Goal: Check status: Check status

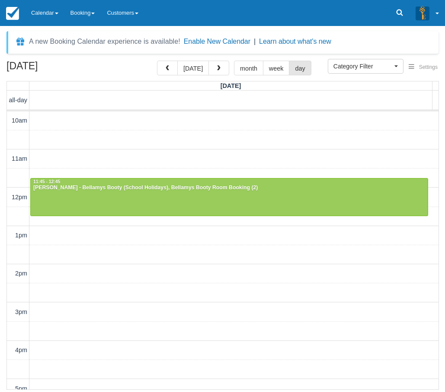
select select
click at [50, 16] on link "Calendar" at bounding box center [44, 13] width 39 height 26
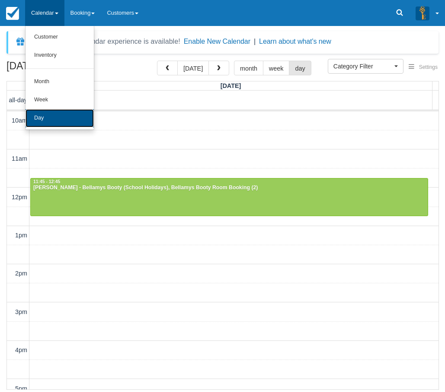
click at [36, 114] on link "Day" at bounding box center [60, 118] width 68 height 18
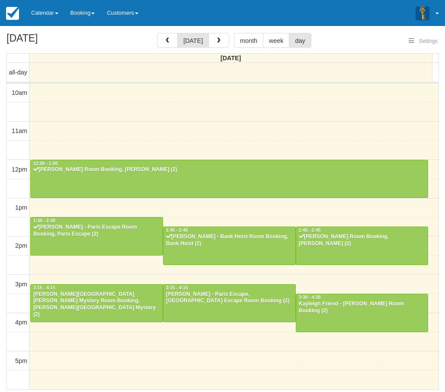
select select
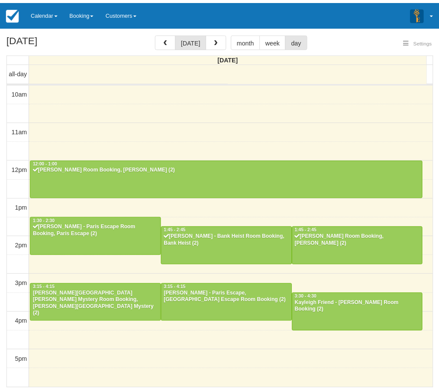
scroll to position [115, 0]
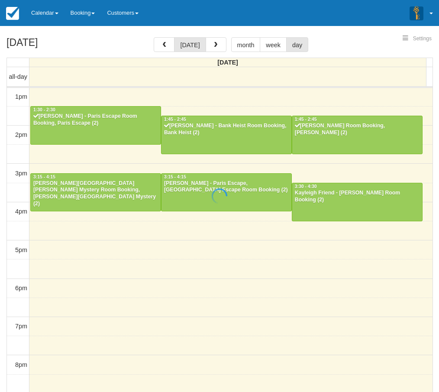
select select
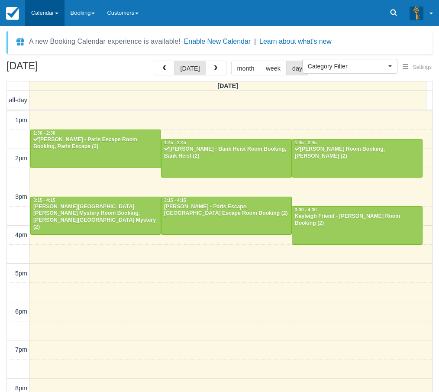
click at [46, 4] on link "Calendar" at bounding box center [44, 13] width 39 height 26
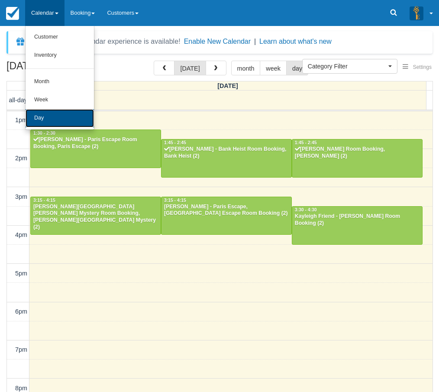
click at [59, 113] on link "Day" at bounding box center [60, 118] width 68 height 18
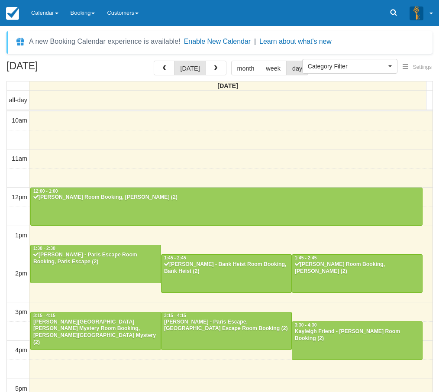
select select
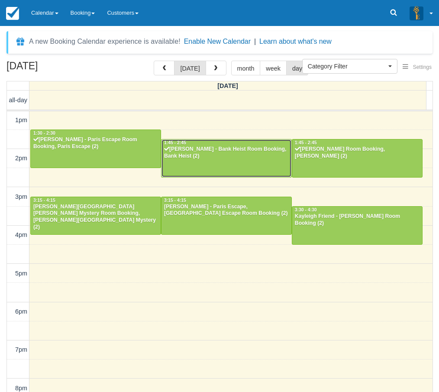
click at [239, 159] on div "[PERSON_NAME] - Bank Heist Room Booking, Bank Heist (2)" at bounding box center [226, 153] width 125 height 14
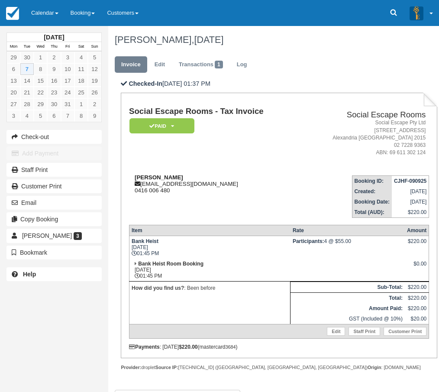
drag, startPoint x: 201, startPoint y: 179, endPoint x: 132, endPoint y: 177, distance: 69.2
click at [132, 177] on div "Linda Aksman-Glosz lindaglosz@icloud.com 0416 006 480" at bounding box center [215, 183] width 172 height 19
copy strong "Linda Aksman-Glosz"
click at [155, 165] on td "Social Escape Rooms - Tax Invoice Paid   Pending Reserved Deposit Blocked for C…" at bounding box center [215, 137] width 172 height 61
click at [243, 163] on td "Social Escape Rooms - Tax Invoice Paid   Pending Reserved Deposit Blocked for C…" at bounding box center [215, 137] width 172 height 61
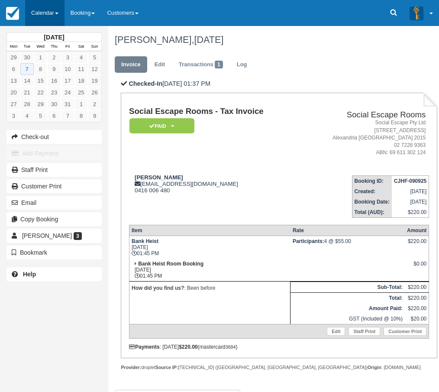
click at [41, 11] on link "Calendar" at bounding box center [44, 13] width 39 height 26
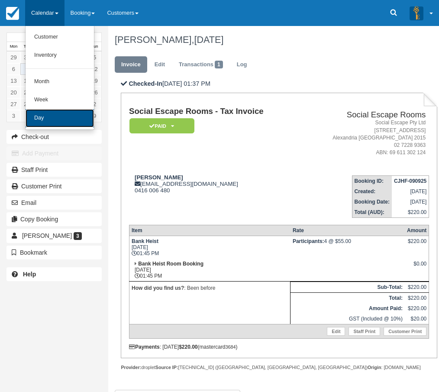
click at [53, 120] on link "Day" at bounding box center [60, 118] width 68 height 18
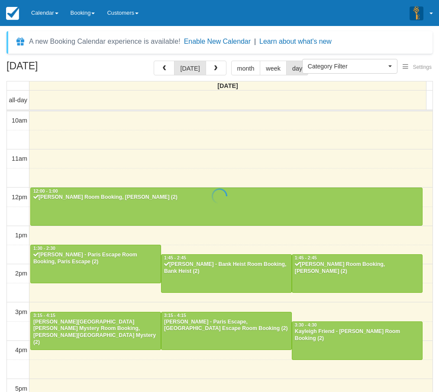
select select
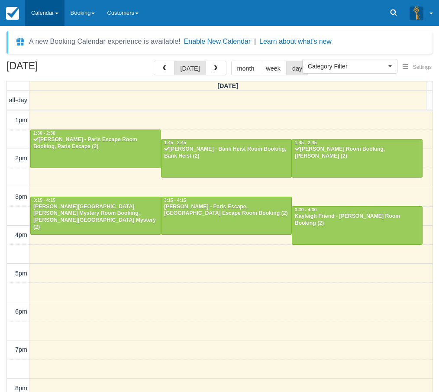
click at [58, 13] on span at bounding box center [56, 14] width 3 height 2
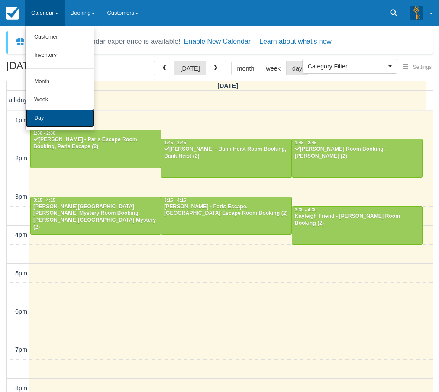
click at [60, 114] on link "Day" at bounding box center [60, 118] width 68 height 18
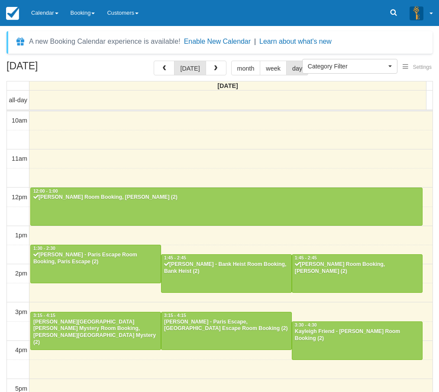
select select
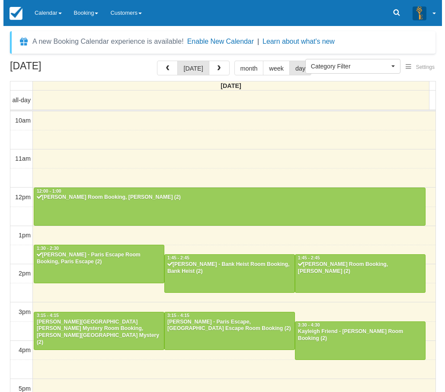
scroll to position [115, 0]
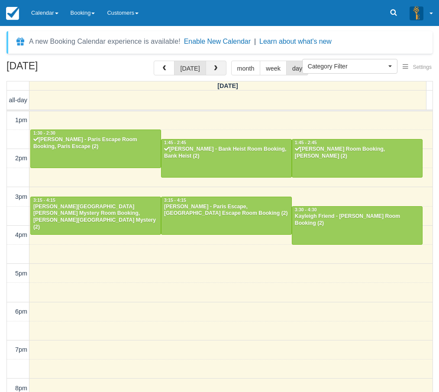
click at [206, 70] on button "button" at bounding box center [216, 68] width 21 height 15
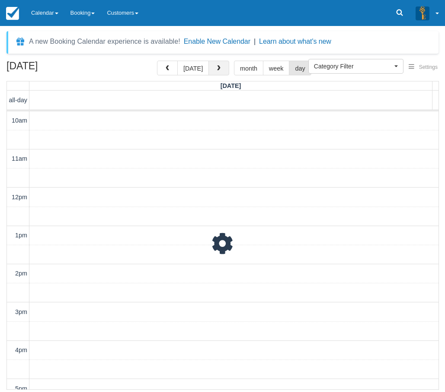
scroll to position [115, 0]
click at [216, 70] on span "button" at bounding box center [219, 68] width 6 height 6
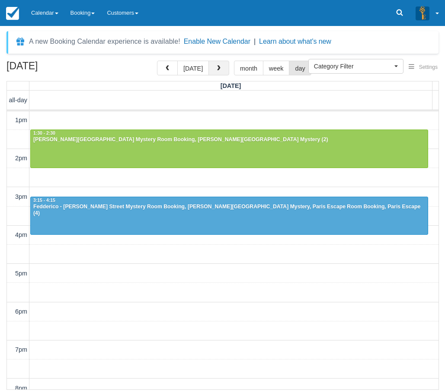
click at [216, 70] on span "button" at bounding box center [219, 68] width 6 height 6
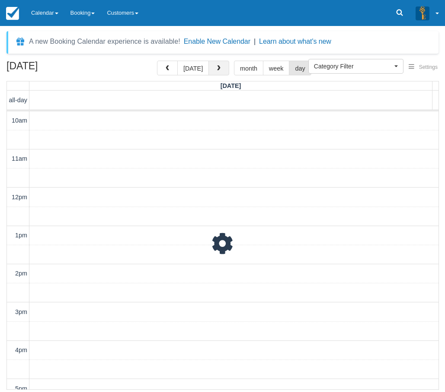
scroll to position [115, 0]
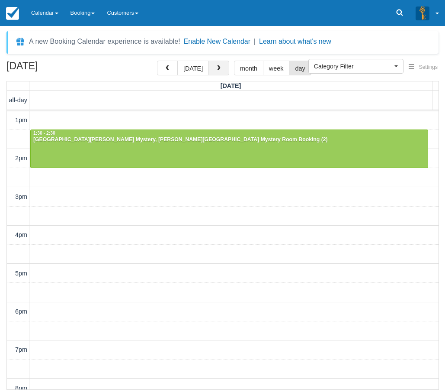
click at [216, 70] on span "button" at bounding box center [219, 68] width 6 height 6
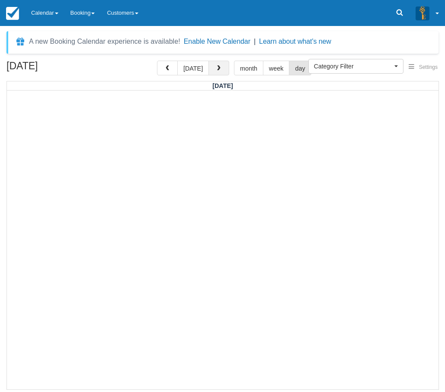
click at [216, 70] on span "button" at bounding box center [219, 68] width 6 height 6
click at [194, 70] on button "[DATE]" at bounding box center [193, 68] width 32 height 15
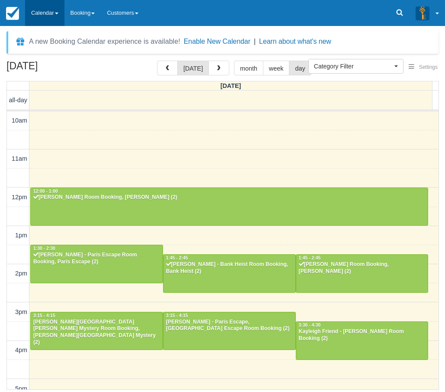
scroll to position [115, 0]
